Goal: Information Seeking & Learning: Find specific fact

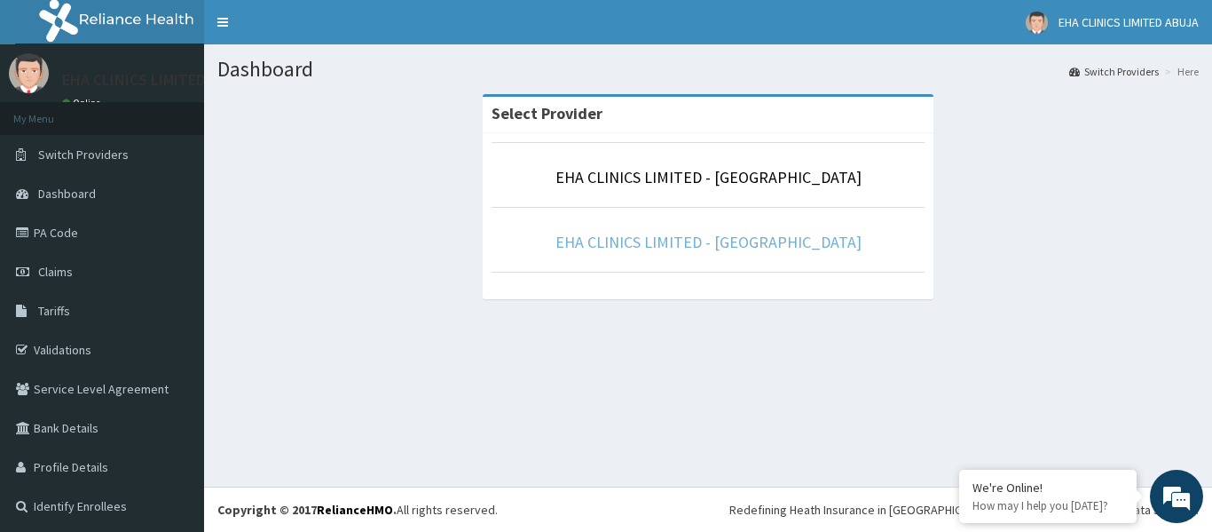
click at [738, 246] on link "EHA CLINICS LIMITED - [GEOGRAPHIC_DATA]" at bounding box center [709, 242] width 306 height 20
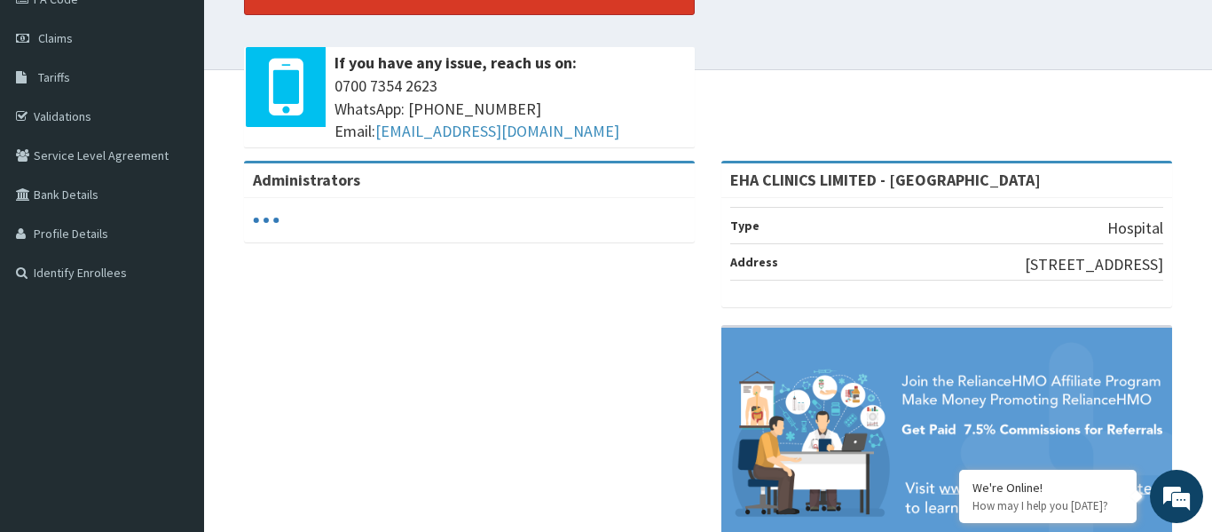
scroll to position [234, 0]
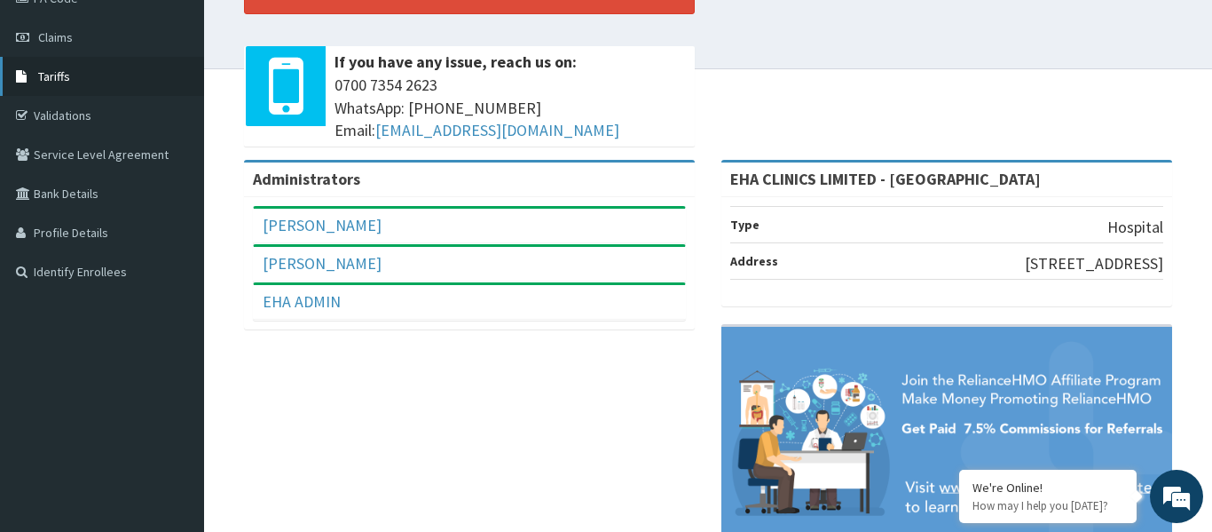
click at [109, 85] on link "Tariffs" at bounding box center [102, 76] width 204 height 39
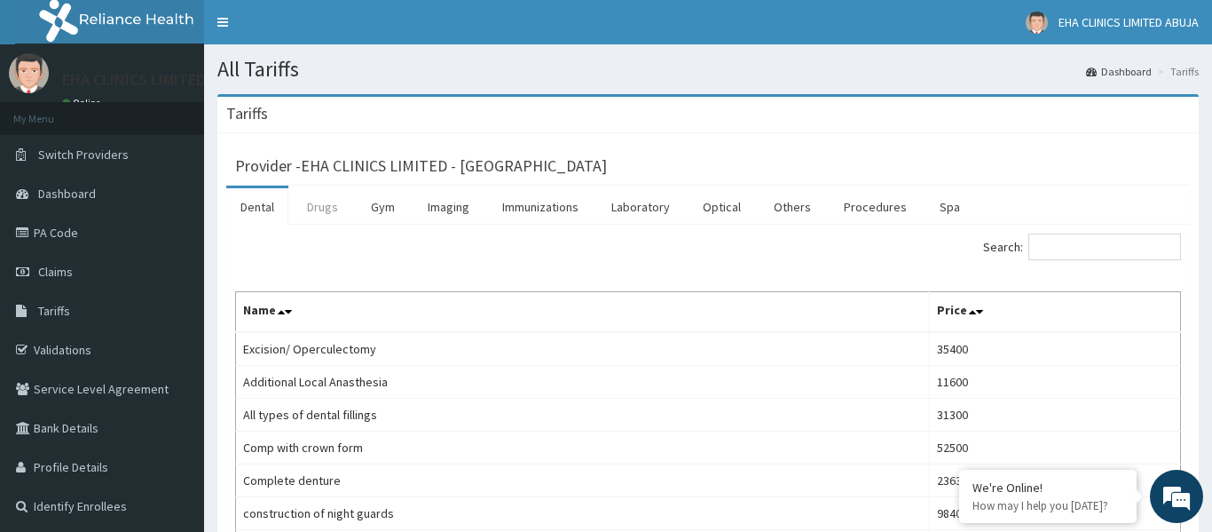
click at [335, 206] on link "Drugs" at bounding box center [322, 206] width 59 height 37
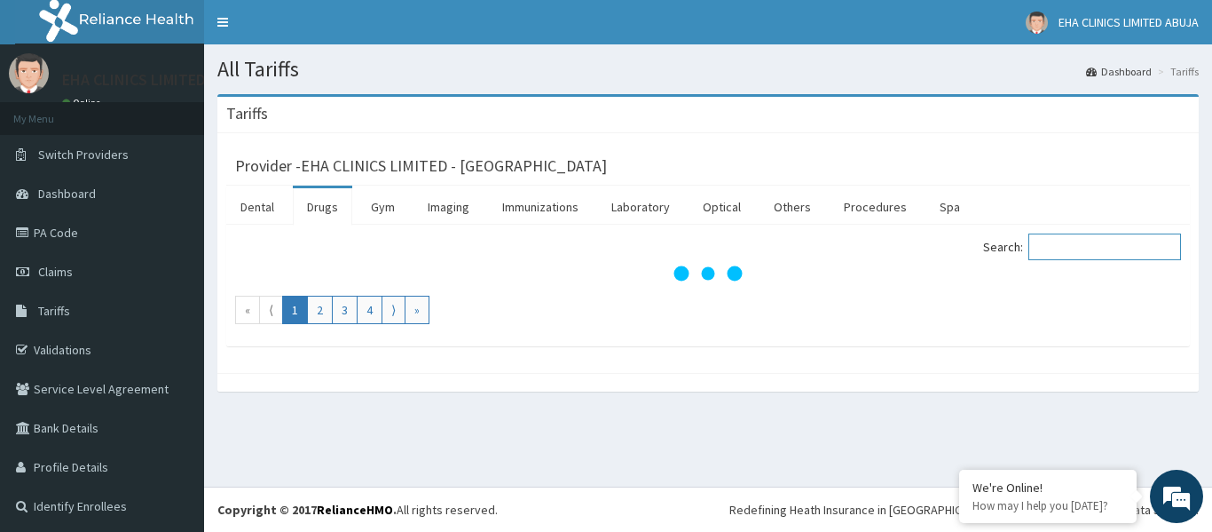
click at [1125, 253] on input "Search:" at bounding box center [1105, 246] width 153 height 27
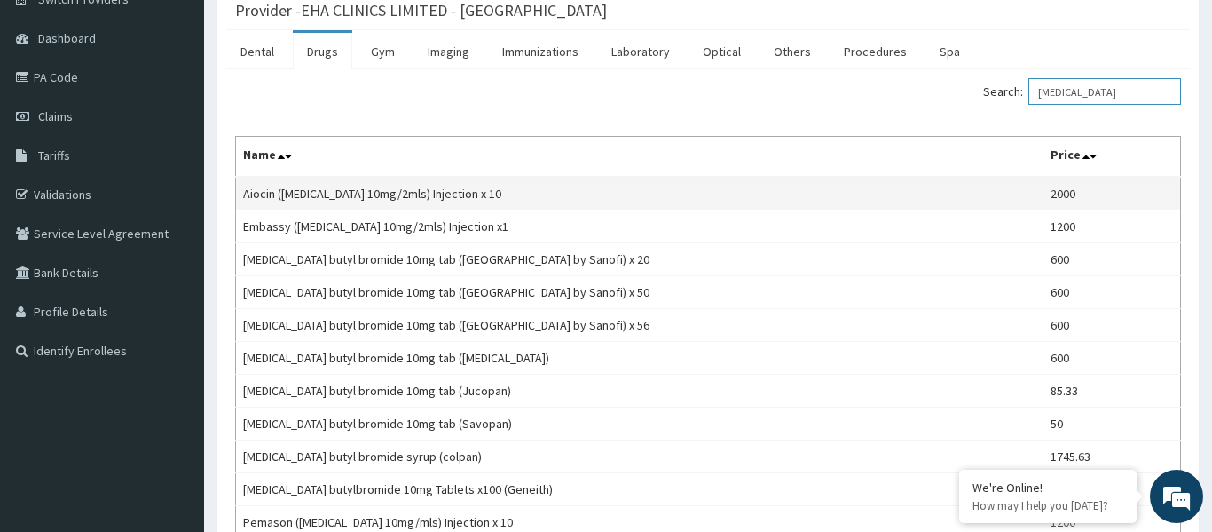
scroll to position [154, 0]
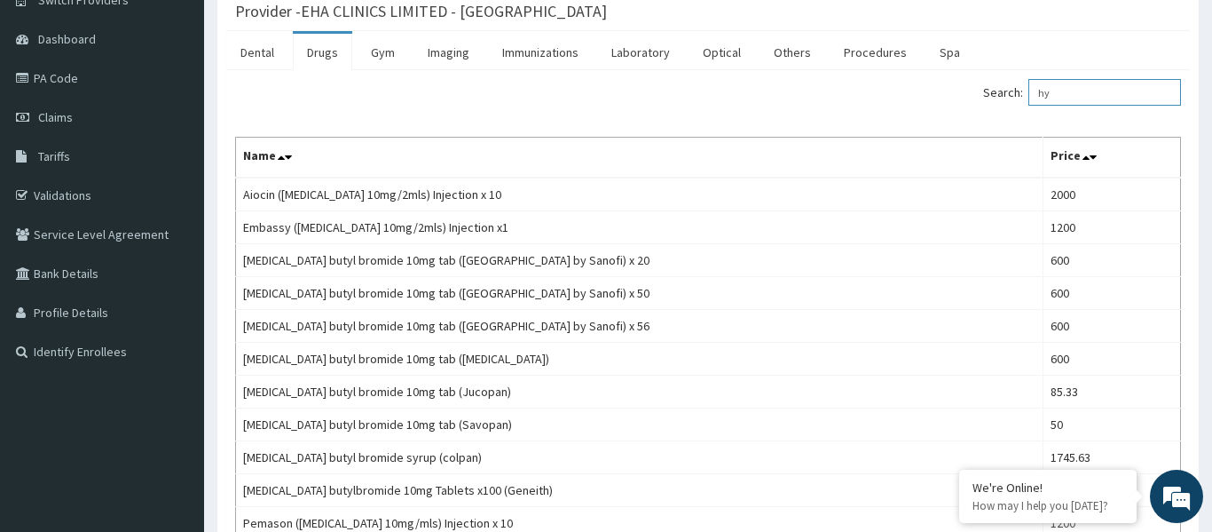
type input "h"
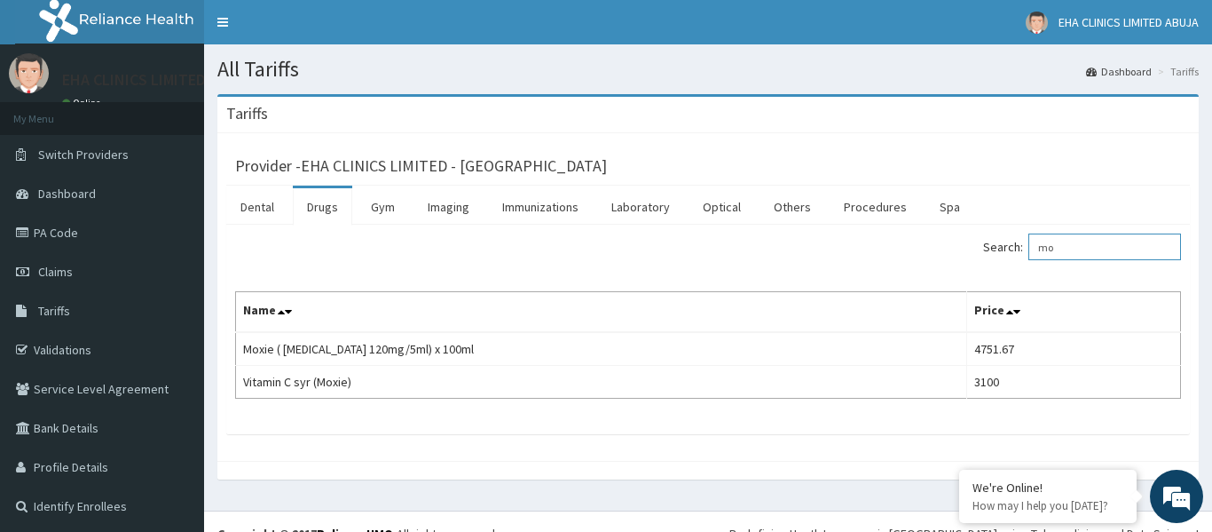
type input "m"
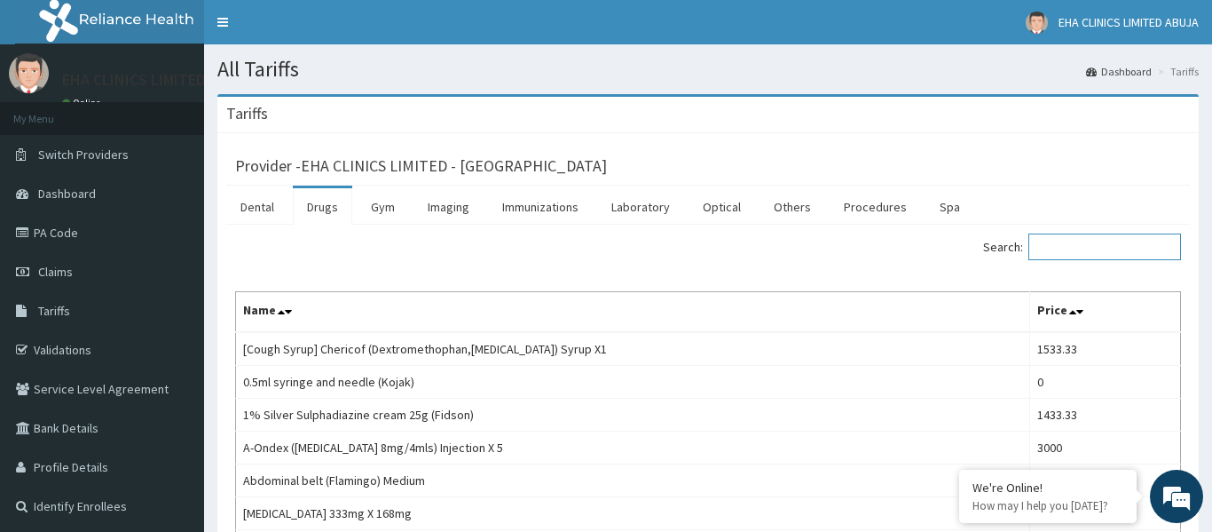
click at [1131, 237] on input "Search:" at bounding box center [1105, 246] width 153 height 27
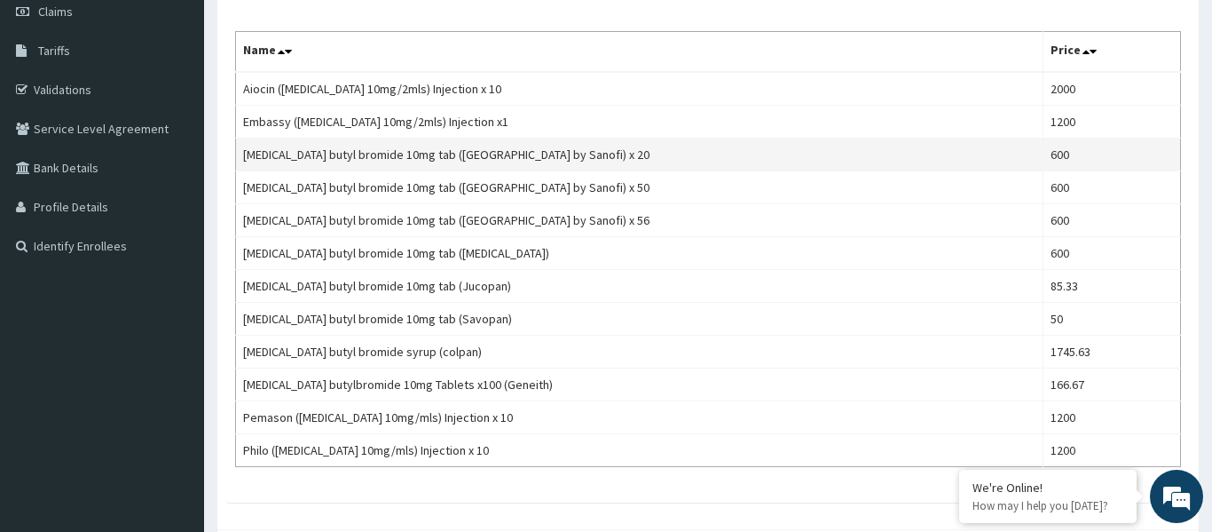
scroll to position [261, 0]
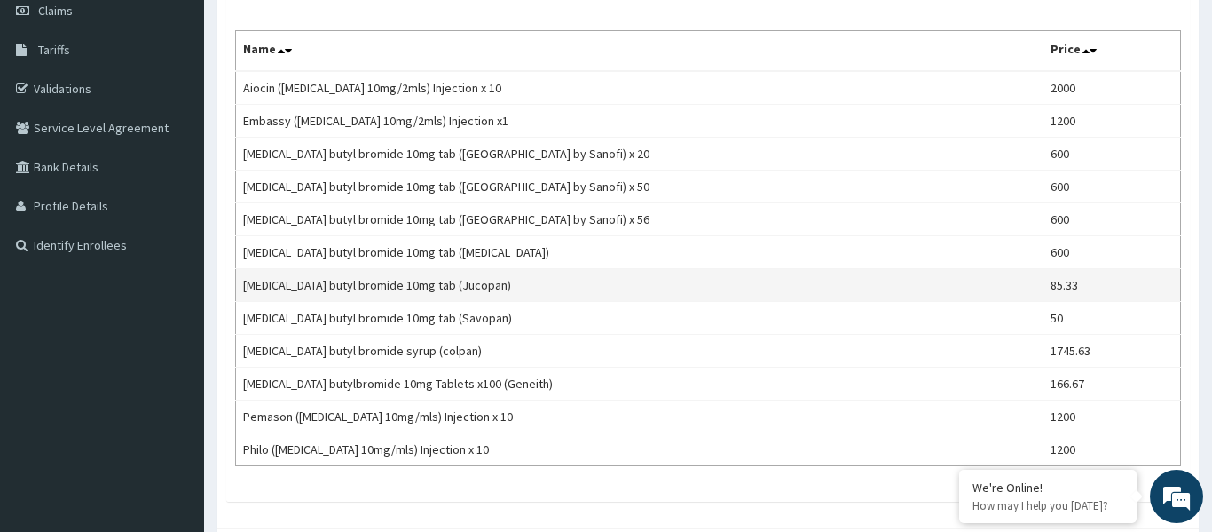
type input "[MEDICAL_DATA]"
click at [244, 287] on td "[MEDICAL_DATA] butyl bromide 10mg tab (Jucopan)" at bounding box center [640, 285] width 808 height 33
copy td "[MEDICAL_DATA] butyl bromide 10mg tab (Jucopan)"
